Goal: Information Seeking & Learning: Learn about a topic

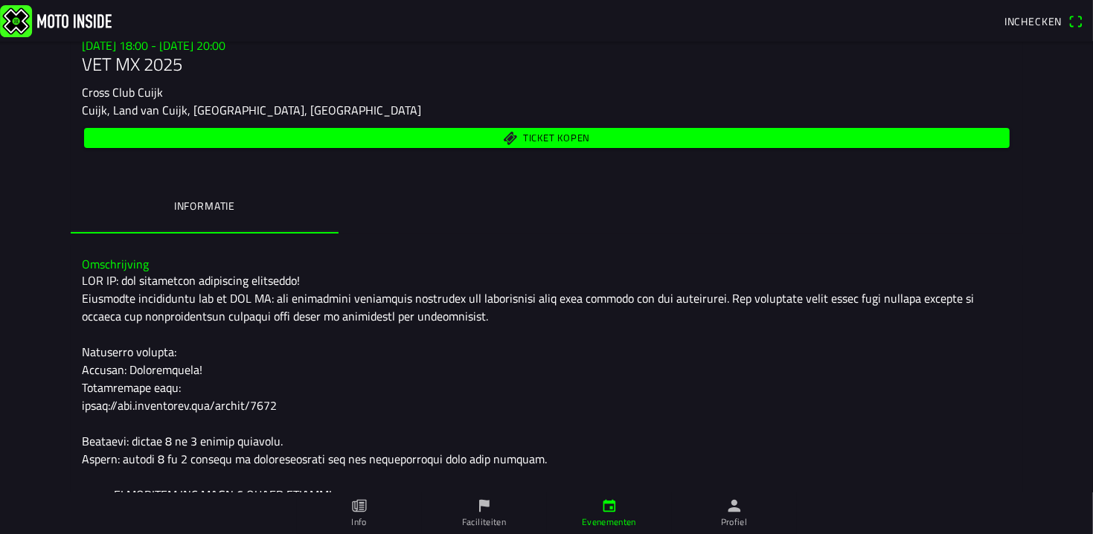
scroll to position [183, 0]
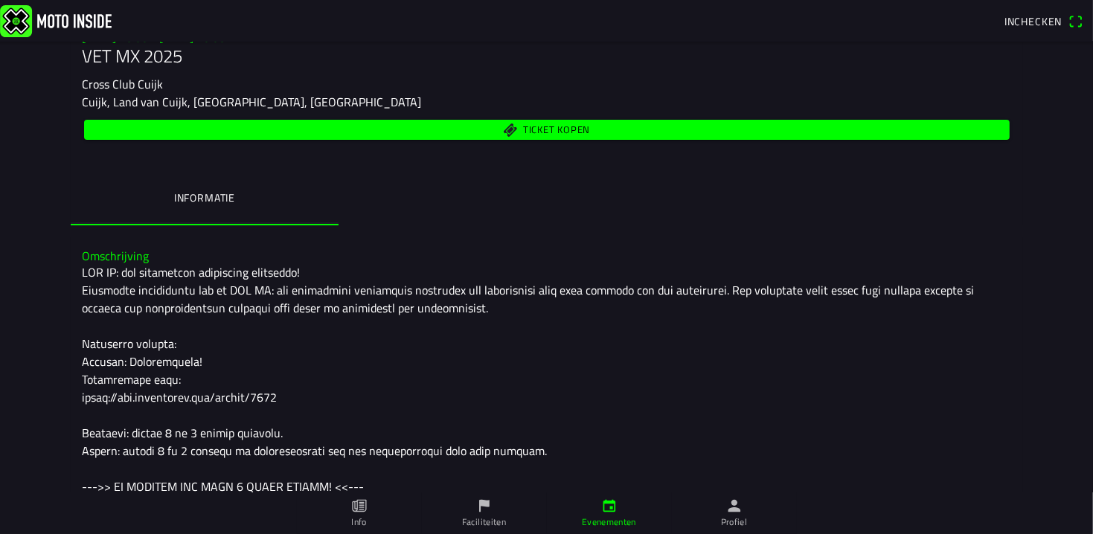
click at [356, 507] on icon "paper" at bounding box center [359, 506] width 16 height 16
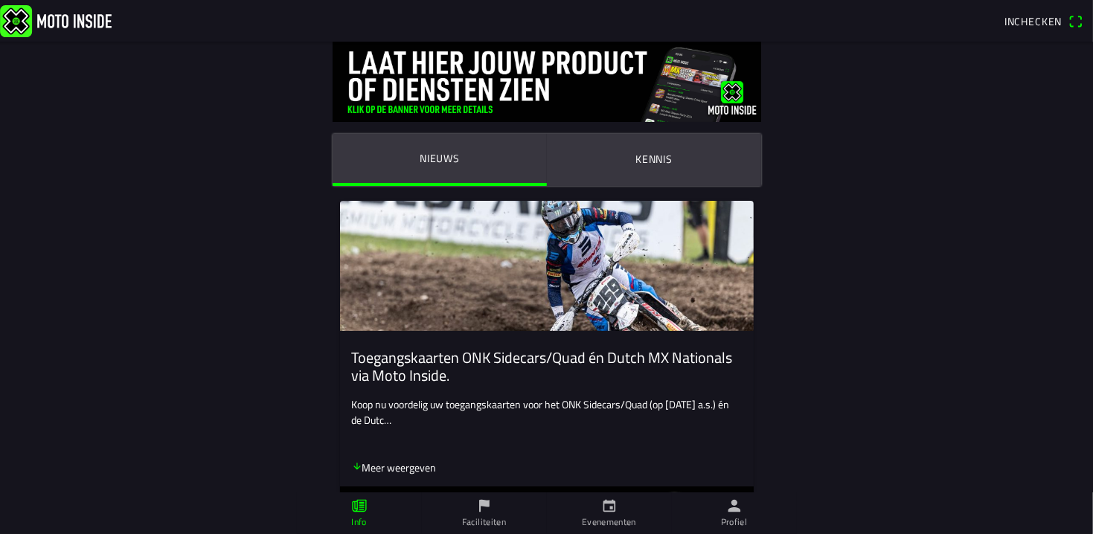
click at [478, 524] on ion-label "Faciliteiten" at bounding box center [484, 521] width 44 height 13
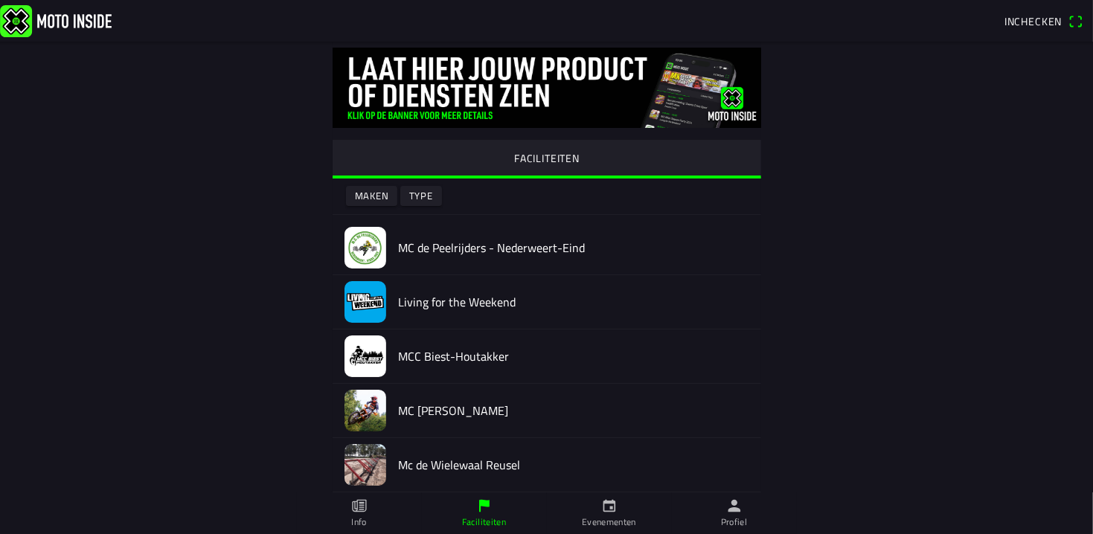
click at [614, 508] on icon "calendar" at bounding box center [608, 506] width 13 height 13
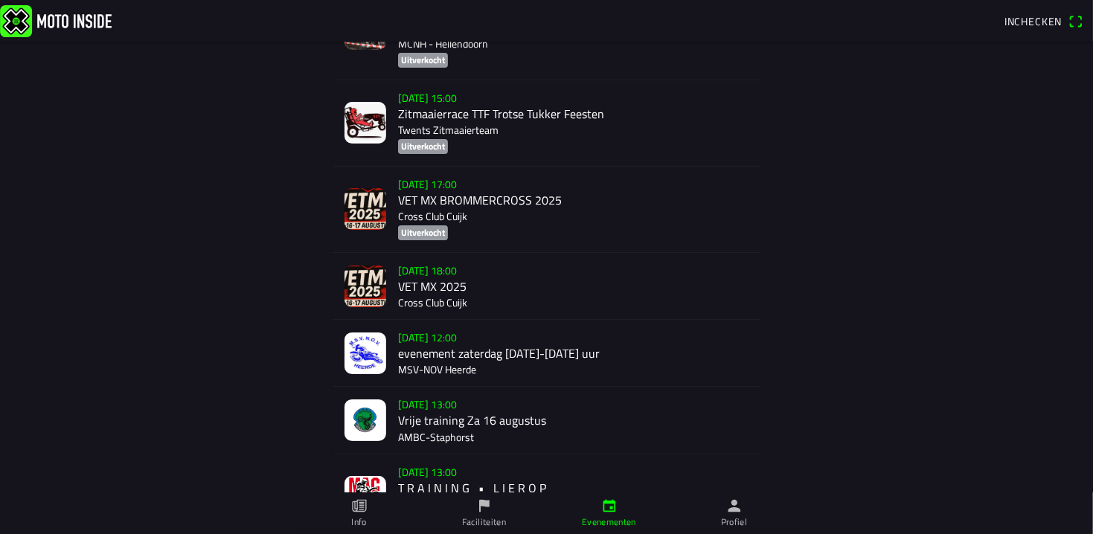
scroll to position [187, 0]
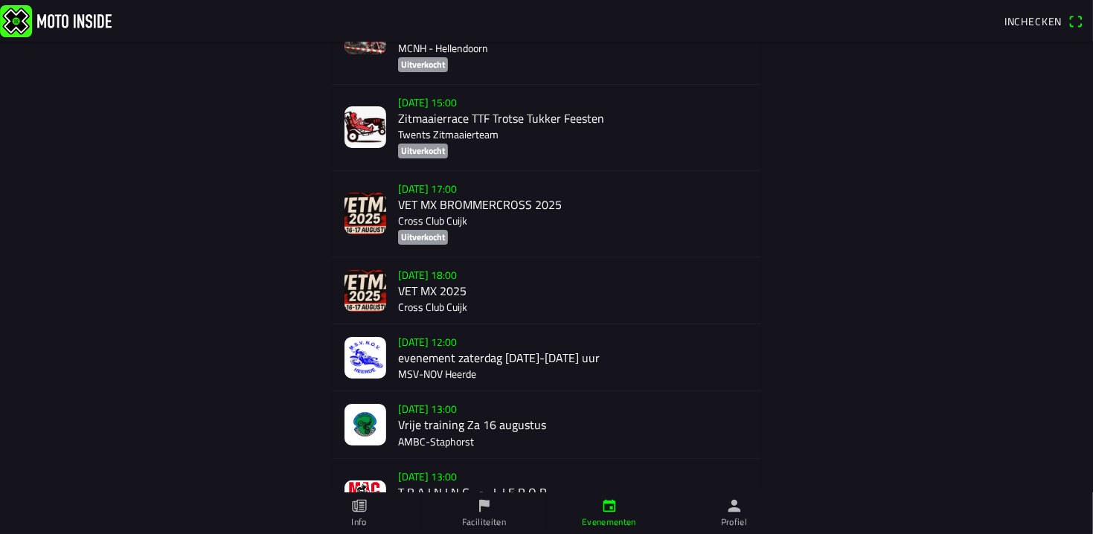
click at [425, 295] on div "[DATE] 18:00 VET MX 2025 Cross Club Cuijk" at bounding box center [573, 290] width 351 height 66
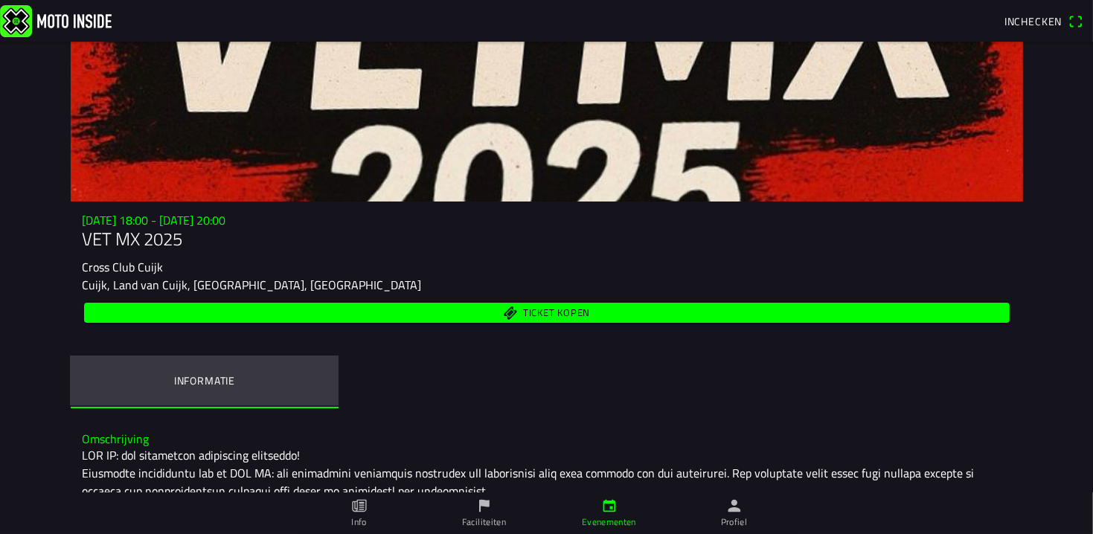
click at [200, 379] on ion-label "Informatie" at bounding box center [203, 381] width 61 height 16
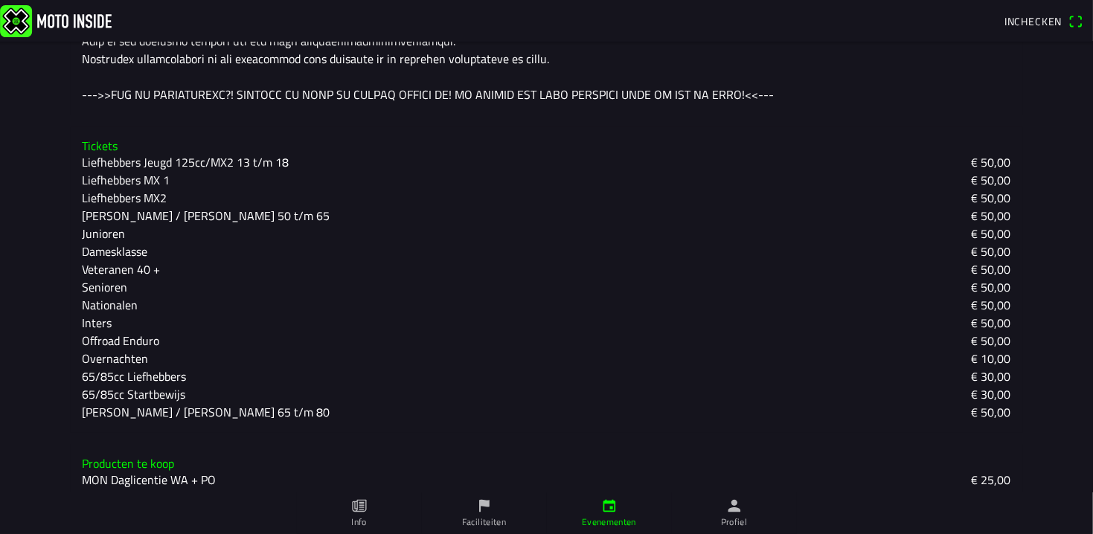
scroll to position [850, 0]
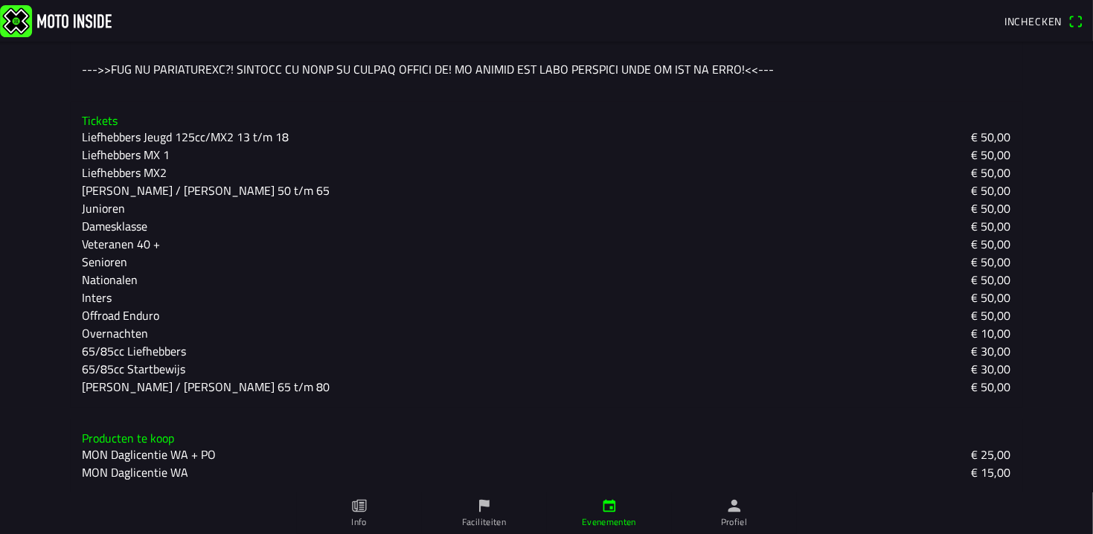
click at [0, 0] on slot "Damesklasse" at bounding box center [0, 0] width 0 height 0
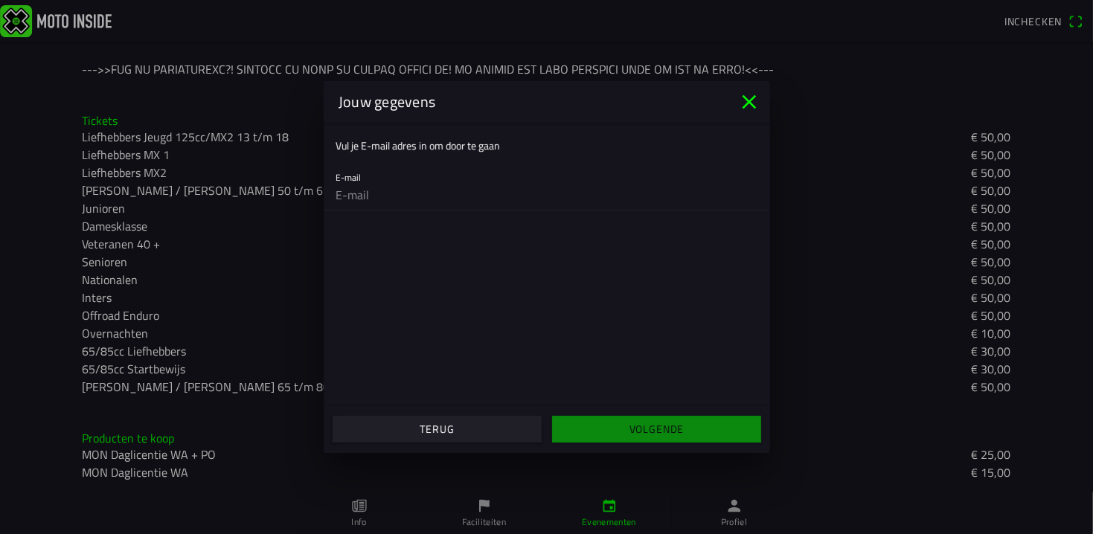
click at [743, 105] on icon "close" at bounding box center [749, 102] width 24 height 24
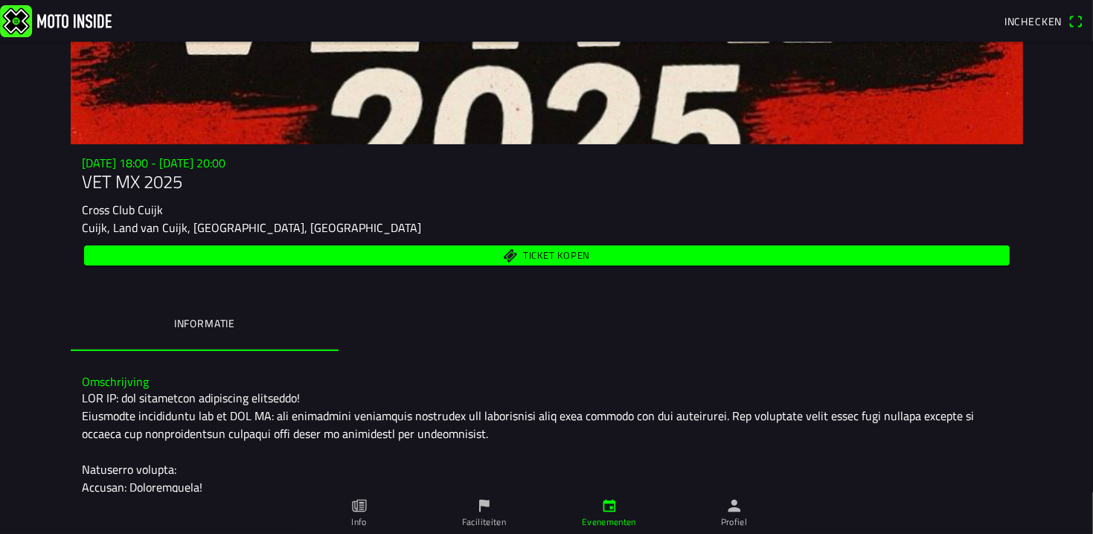
scroll to position [0, 0]
